Goal: Task Accomplishment & Management: Manage account settings

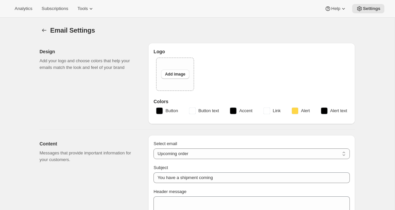
select select "subscriptionMessage"
select select "5"
select select "15"
type input "Two Estates"
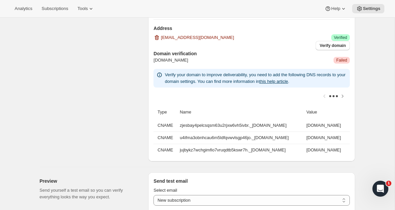
scroll to position [487, 0]
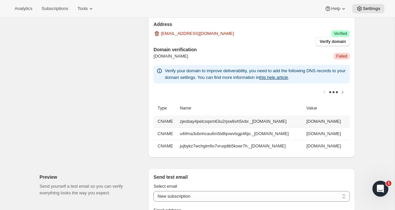
click at [196, 119] on td "zjesbay4pelcsqsm63u2rjxw6vh5ivbr._[DOMAIN_NAME]" at bounding box center [241, 121] width 127 height 12
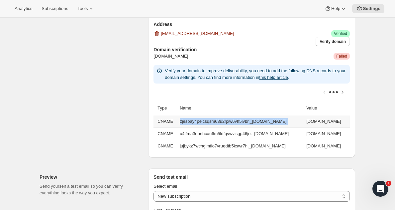
click at [196, 119] on td "zjesbay4pelcsqsm63u2rjxw6vh5ivbr._[DOMAIN_NAME]" at bounding box center [241, 121] width 127 height 12
copy td "zjesbay4pelcsqsm63u2rjxw6vh5ivbr._[DOMAIN_NAME]"
